Goal: Task Accomplishment & Management: Manage account settings

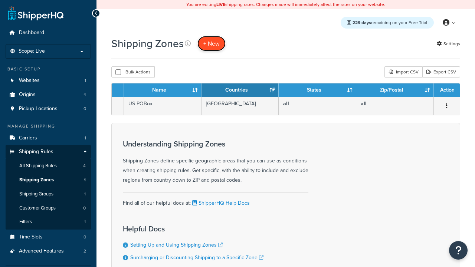
click at [212, 43] on span "+ New" at bounding box center [211, 43] width 16 height 9
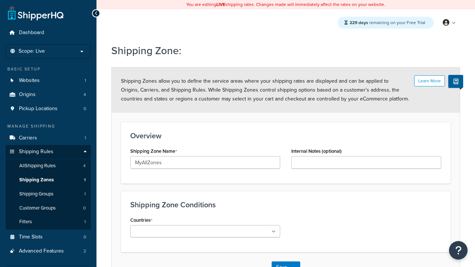
click at [205, 231] on ul at bounding box center [205, 231] width 150 height 12
click at [281, 262] on button "Save" at bounding box center [282, 268] width 20 height 12
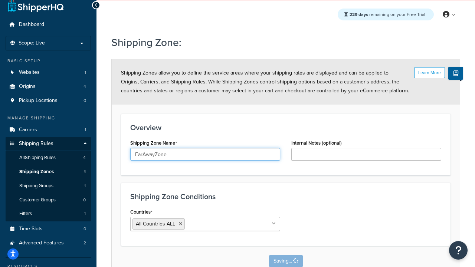
type input "FarAwayZone"
click at [205, 224] on input "Countries" at bounding box center [220, 224] width 66 height 8
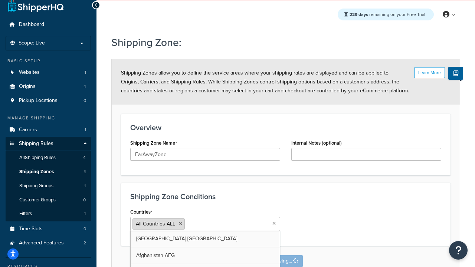
click at [155, 224] on span "All Countries ALL" at bounding box center [155, 224] width 39 height 8
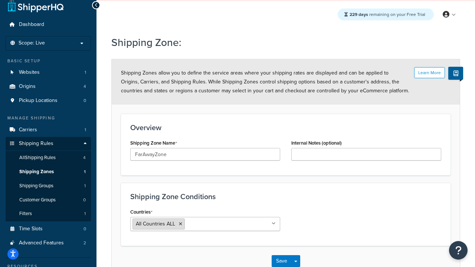
scroll to position [0, 0]
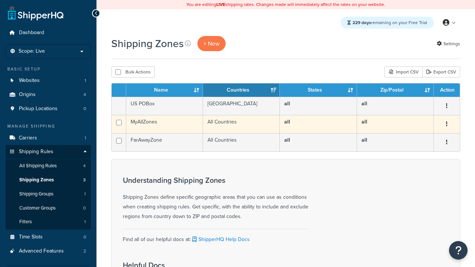
click at [446, 125] on icon "button" at bounding box center [446, 123] width 1 height 5
click at [0, 0] on link "Edit" at bounding box center [0, 0] width 0 height 0
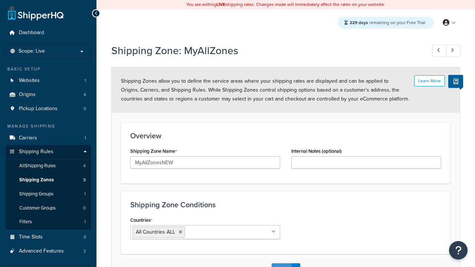
type input "MyAllZonesNEW"
click at [281, 263] on button "Save" at bounding box center [282, 269] width 20 height 12
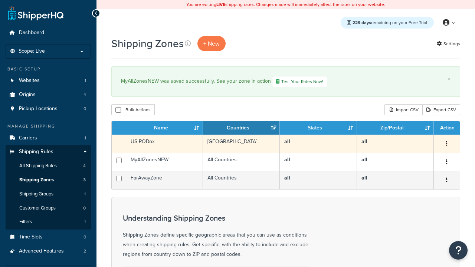
click at [446, 145] on icon "button" at bounding box center [446, 143] width 1 height 5
click at [416, 159] on link "Duplicate" at bounding box center [416, 159] width 59 height 15
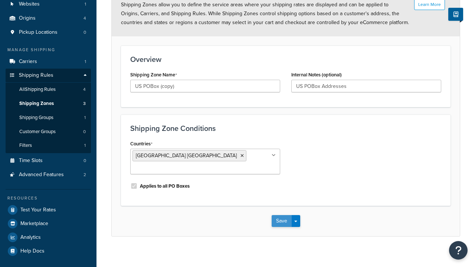
click at [281, 215] on button "Save" at bounding box center [282, 221] width 20 height 12
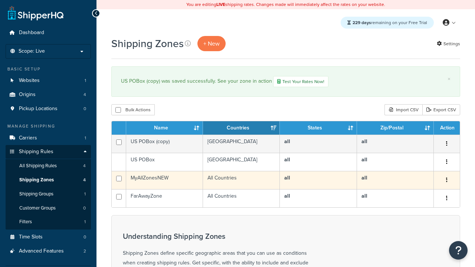
click at [446, 181] on icon "button" at bounding box center [446, 179] width 1 height 5
click at [0, 0] on link "Delete" at bounding box center [0, 0] width 0 height 0
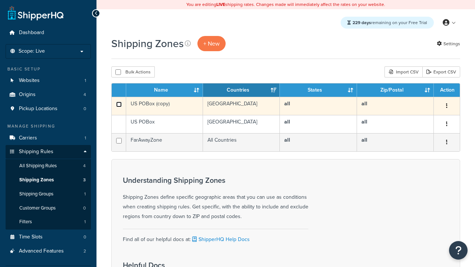
click at [119, 105] on input "checkbox" at bounding box center [119, 105] width 6 height 6
checkbox input "true"
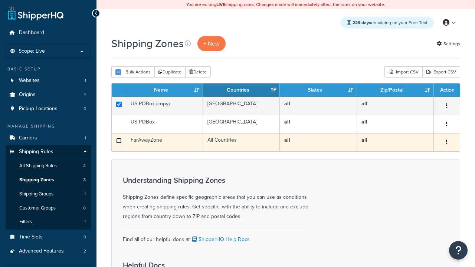
click at [119, 141] on input "checkbox" at bounding box center [119, 141] width 6 height 6
checkbox input "true"
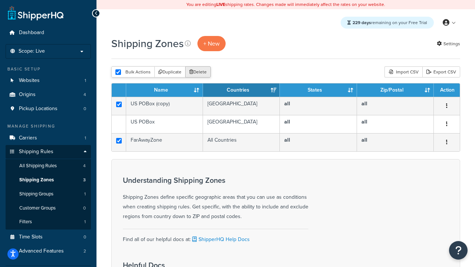
click at [200, 72] on button "Delete" at bounding box center [198, 71] width 26 height 11
